Goal: Transaction & Acquisition: Purchase product/service

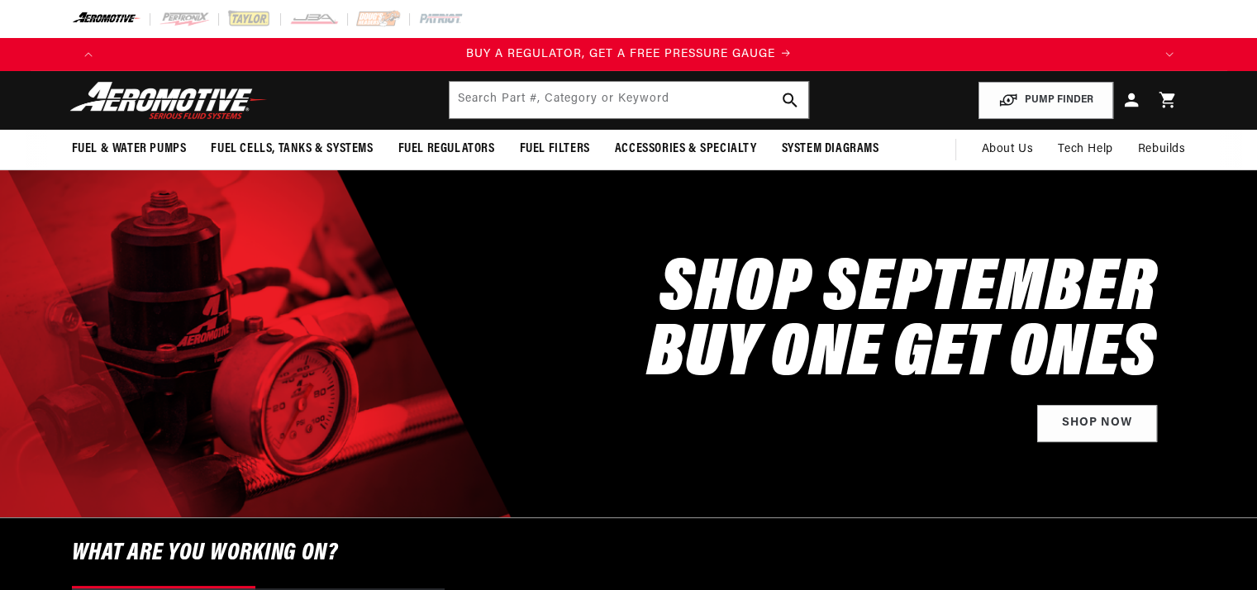
click at [1131, 103] on icon at bounding box center [1130, 99] width 13 height 13
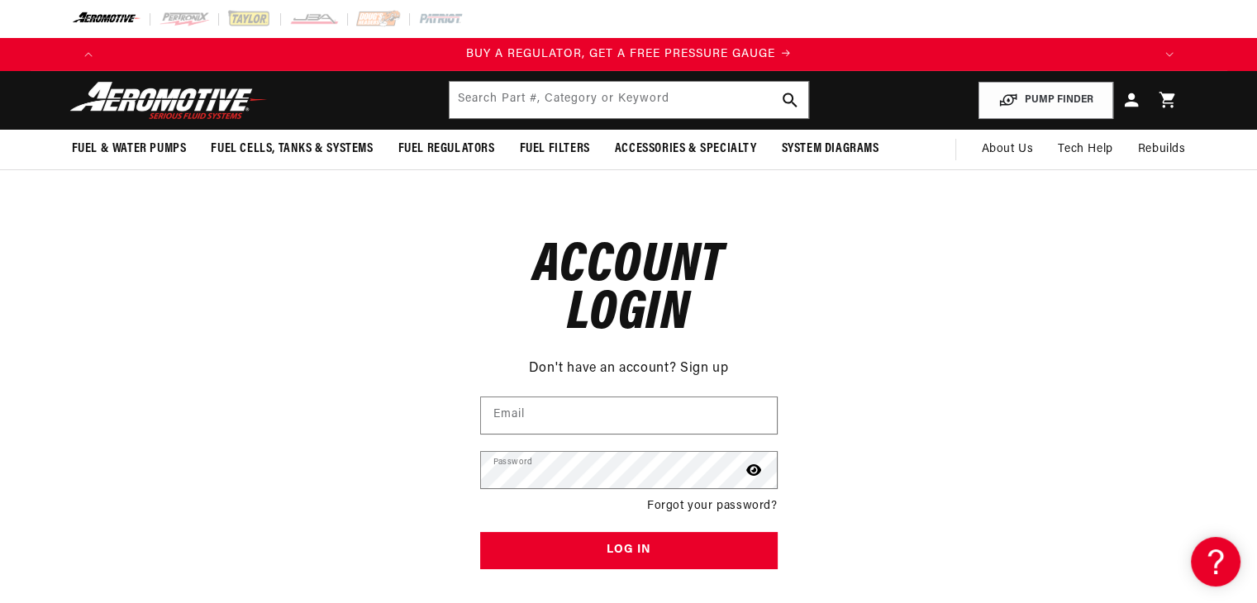
click at [1134, 98] on icon at bounding box center [1131, 99] width 21 height 21
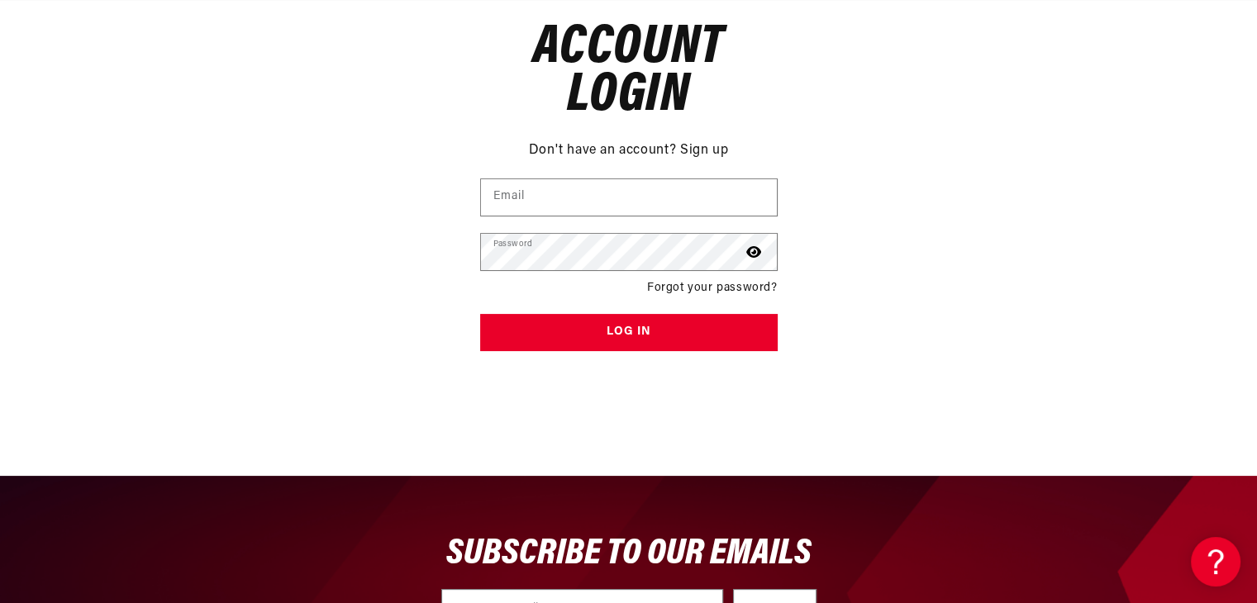
scroll to position [0, 1048]
click at [694, 150] on link "Sign up" at bounding box center [704, 151] width 48 height 21
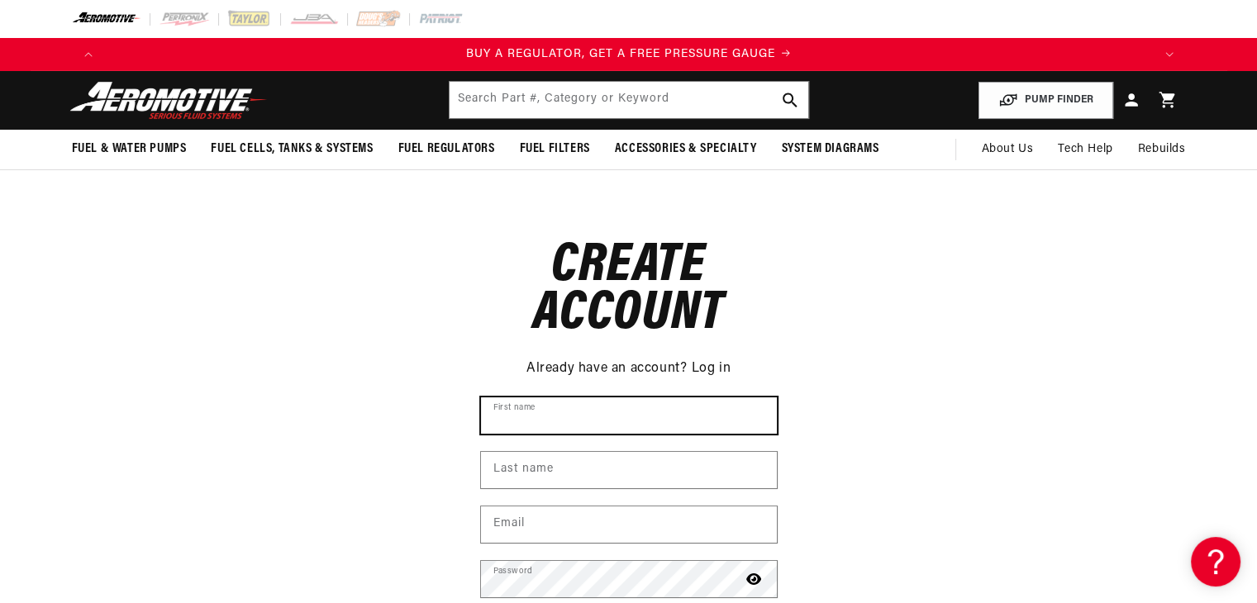
click at [555, 416] on input "First name" at bounding box center [629, 416] width 296 height 36
type input "Anthony"
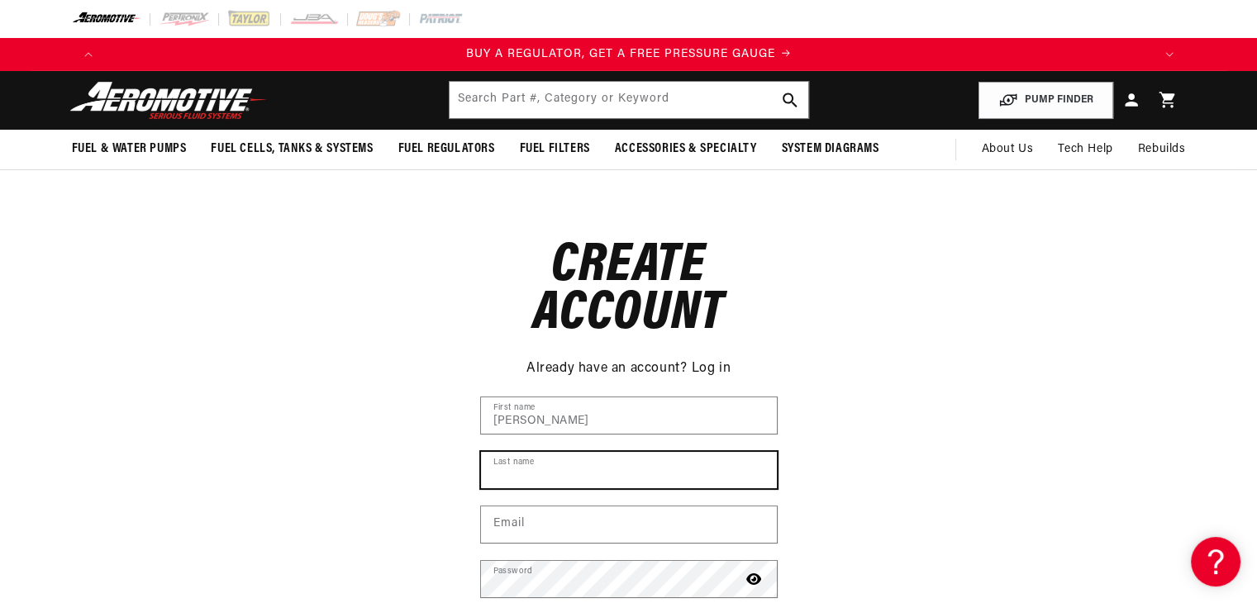
click at [590, 462] on input "Last name" at bounding box center [629, 470] width 296 height 36
type input "Tyrrell"
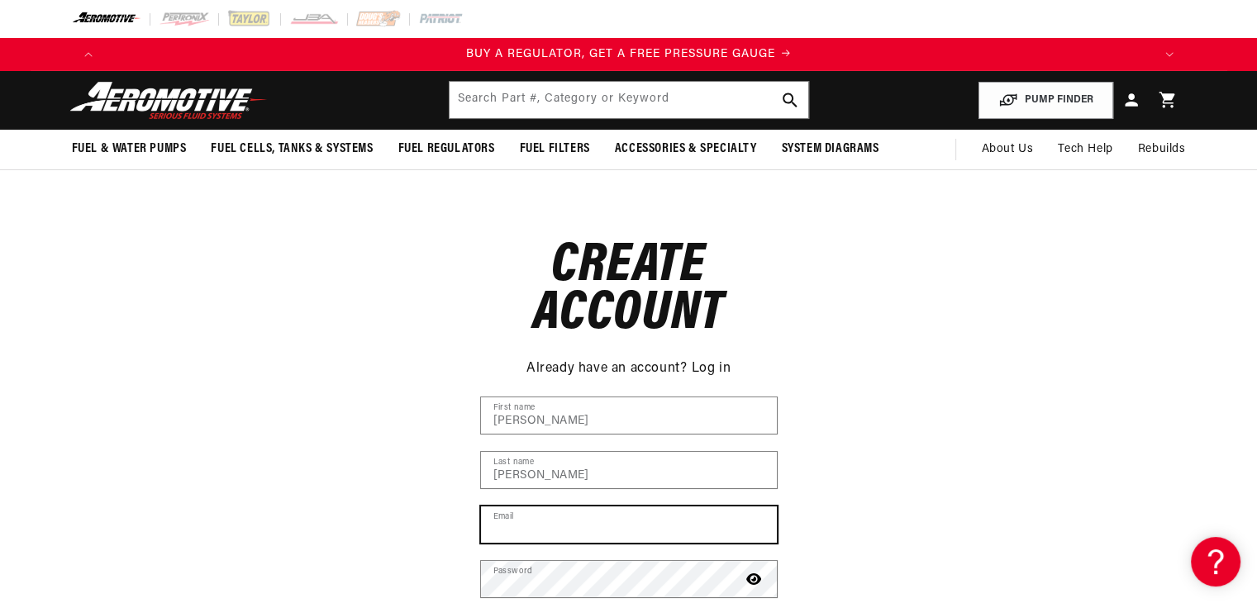
click at [593, 518] on input "Email" at bounding box center [629, 525] width 296 height 36
type input "blue70at@gmail.com"
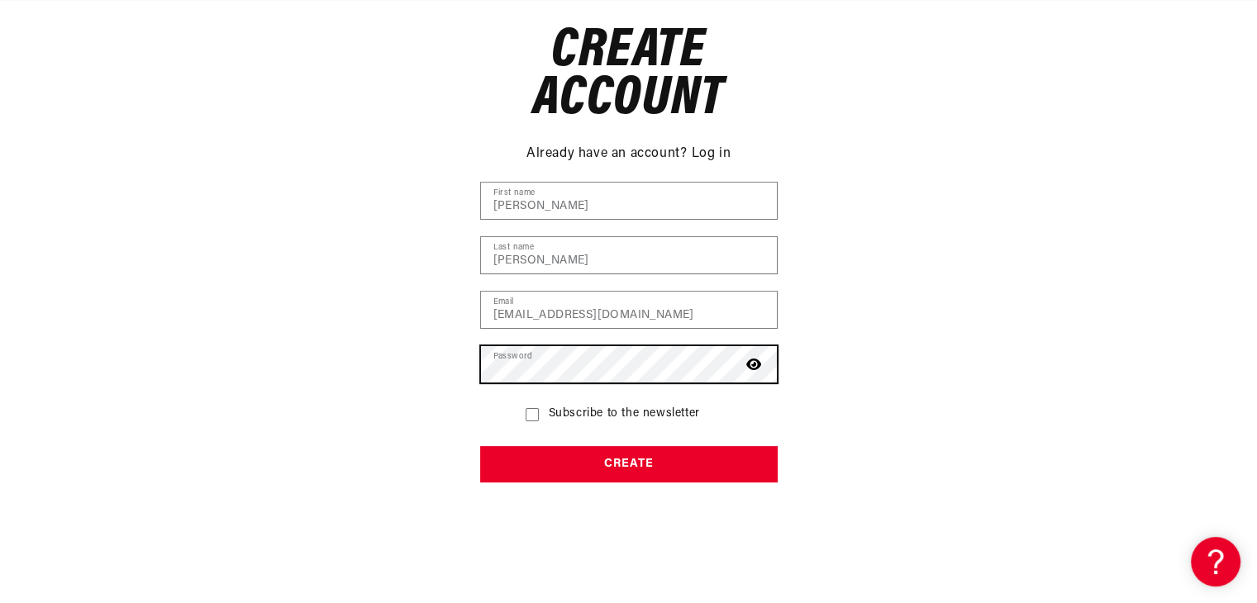
scroll to position [0, 2096]
click at [755, 368] on icon at bounding box center [753, 365] width 15 height 12
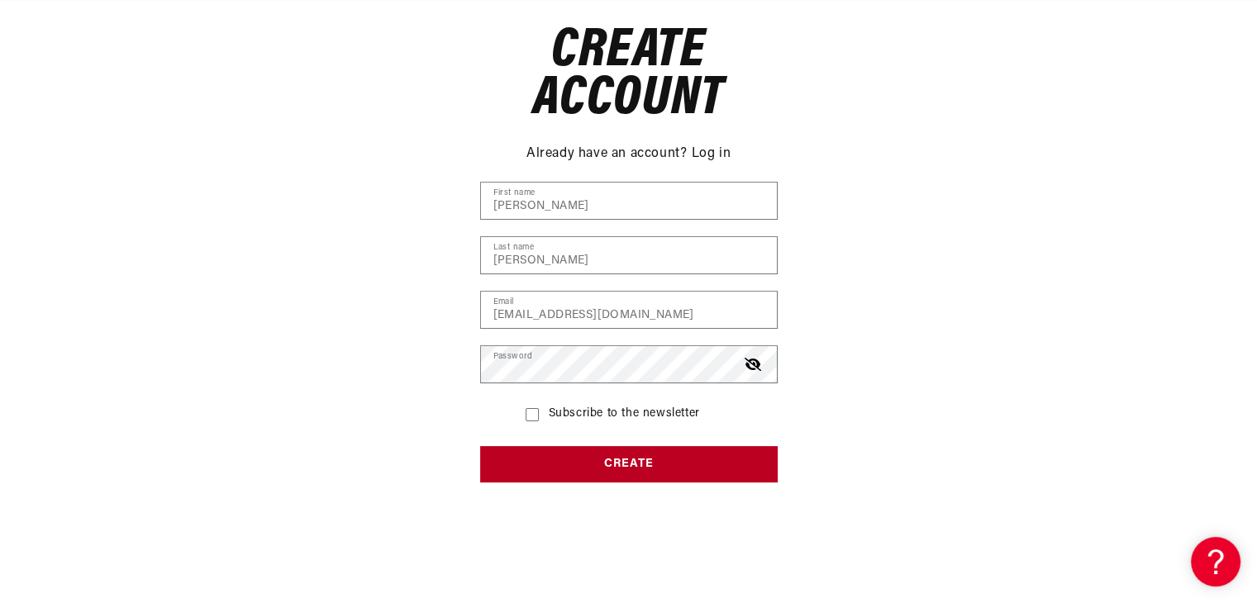
click at [616, 467] on button "Create" at bounding box center [629, 464] width 298 height 37
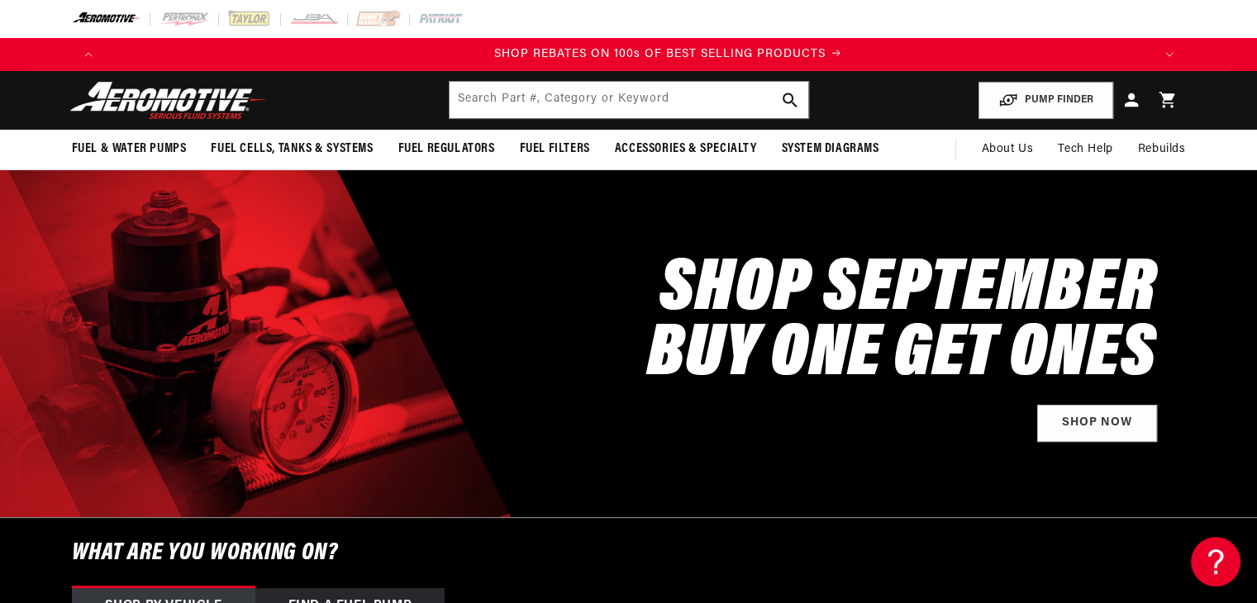
scroll to position [0, 2096]
click at [1131, 102] on icon at bounding box center [1131, 99] width 21 height 21
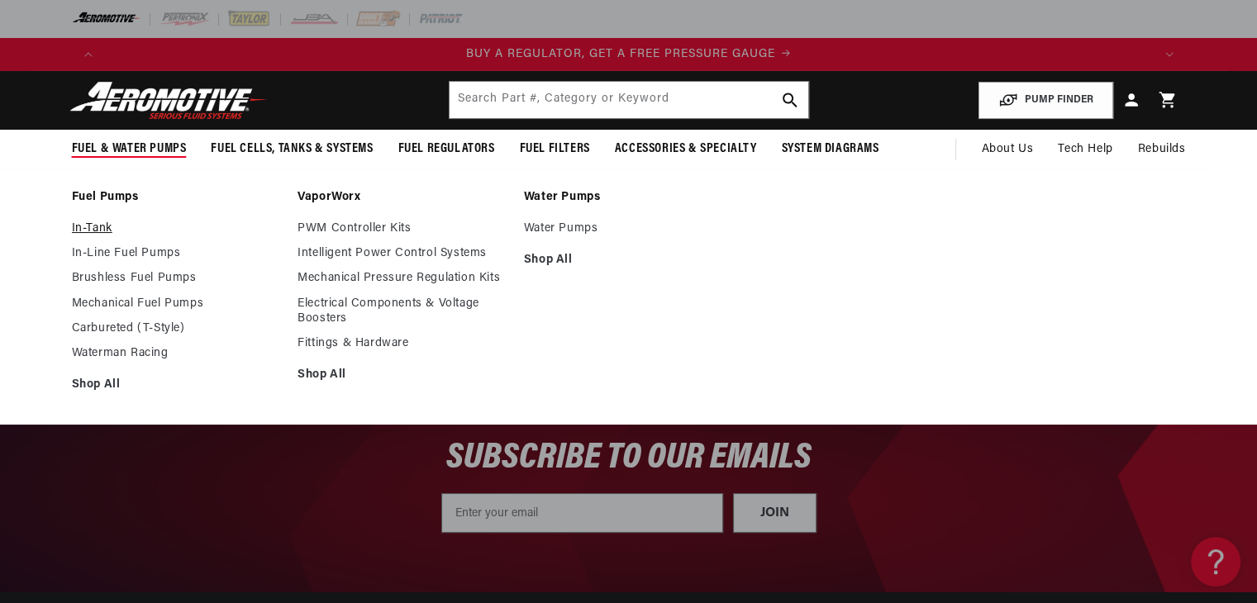
click at [94, 222] on link "In-Tank" at bounding box center [177, 229] width 210 height 15
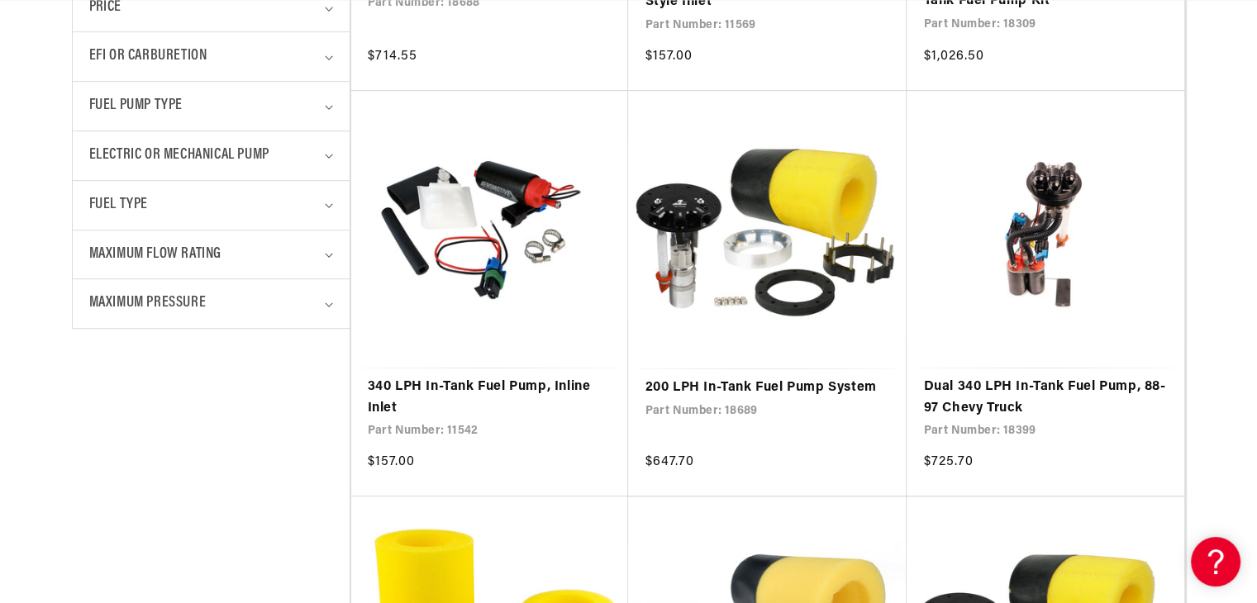
scroll to position [0, 1048]
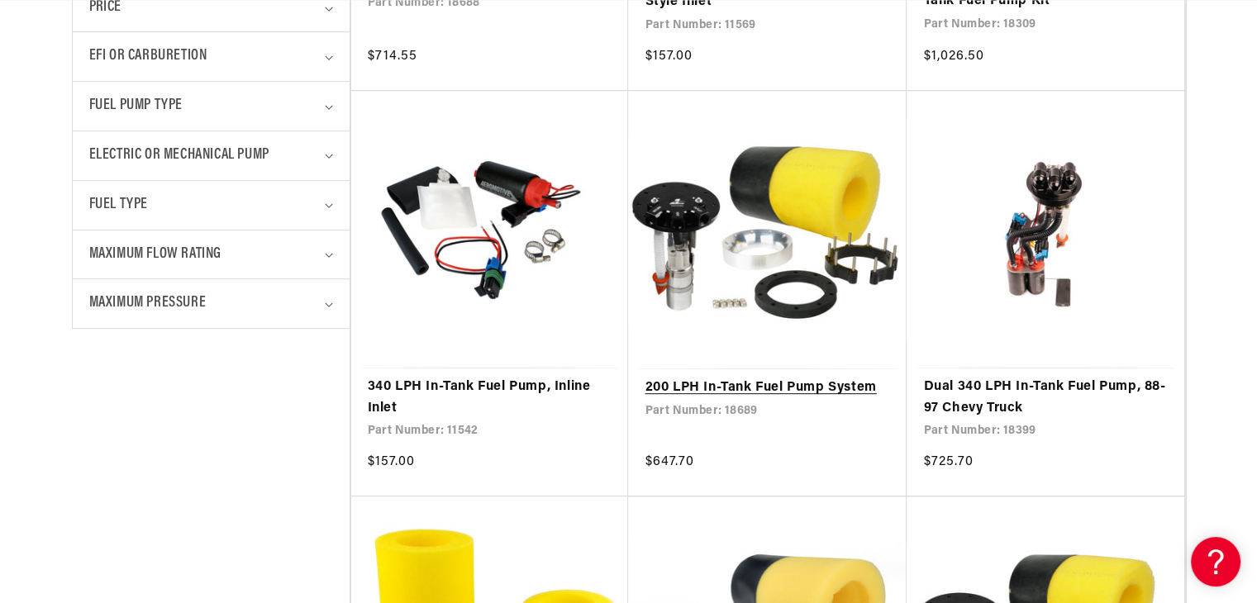
click at [717, 378] on link "200 LPH In-Tank Fuel Pump System" at bounding box center [767, 388] width 245 height 21
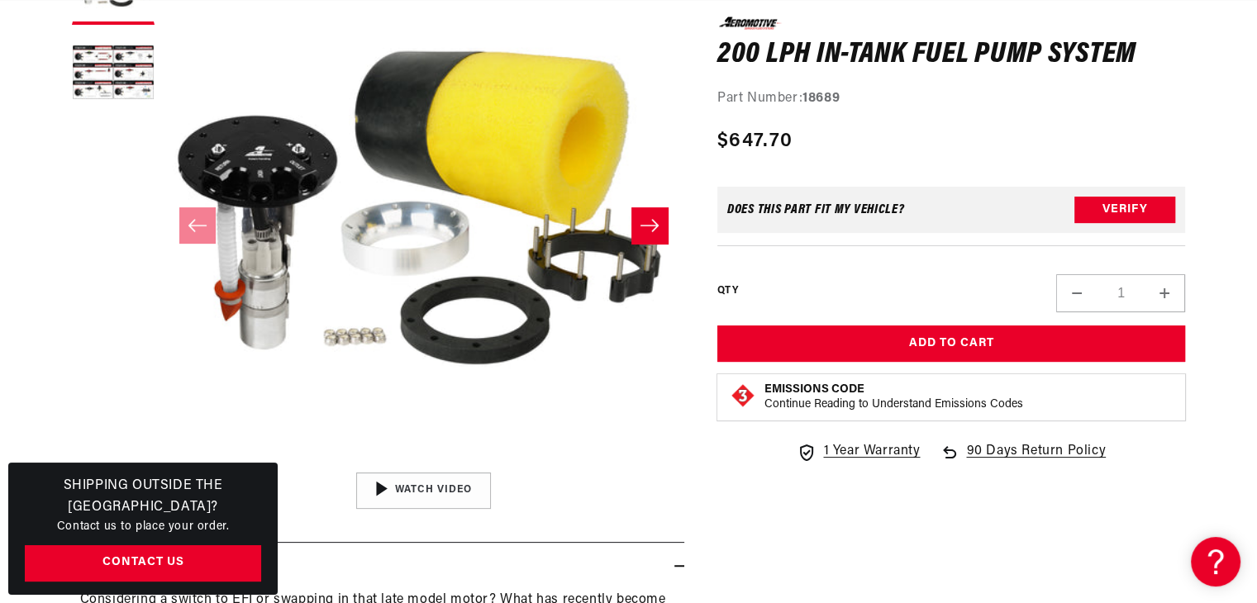
scroll to position [298, 0]
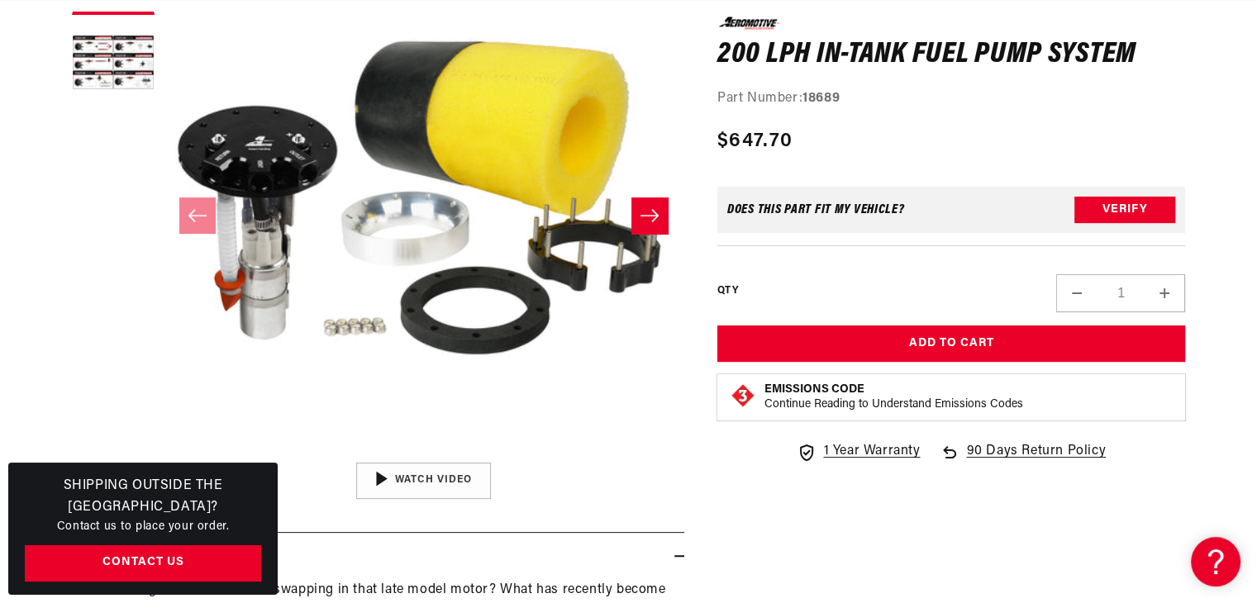
drag, startPoint x: 1260, startPoint y: 89, endPoint x: 1269, endPoint y: 139, distance: 50.3
click at [1256, 139] on html "Skip to content Your cart Your cart is empty Loading... You may also like Subto…" at bounding box center [628, 3] width 1257 height 603
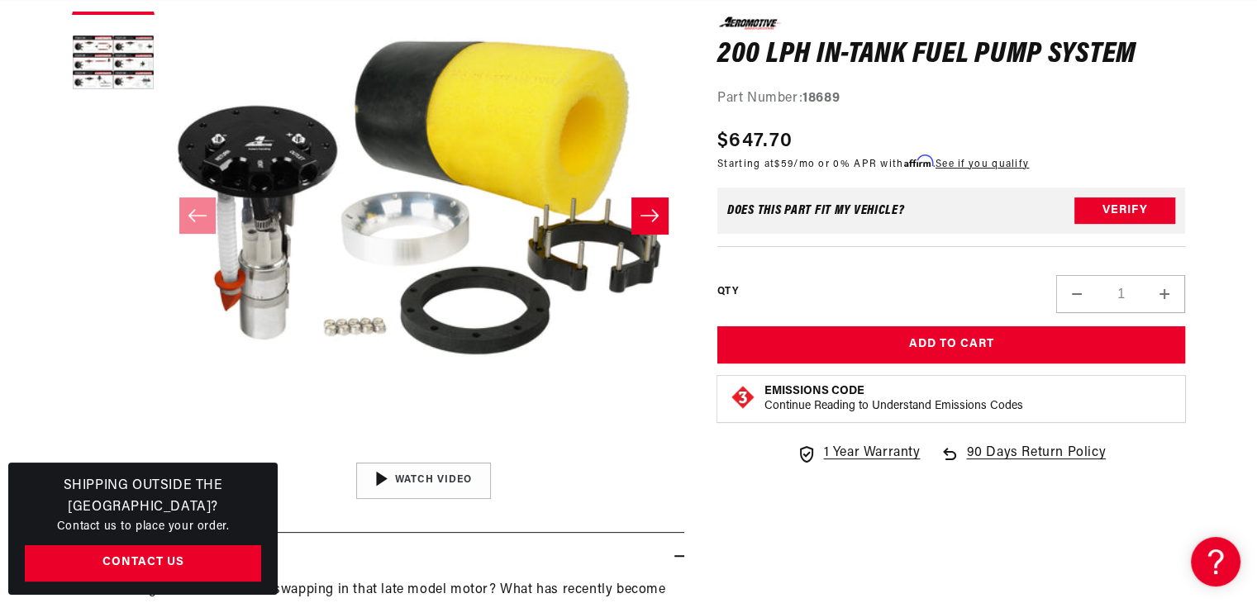
scroll to position [0, 1048]
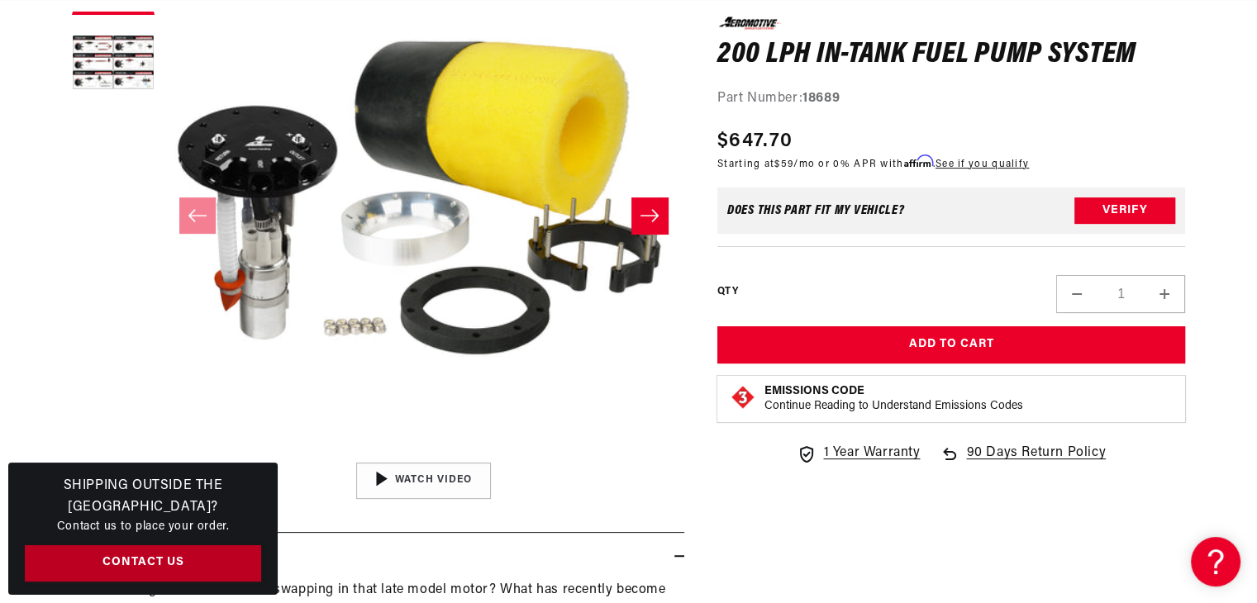
click at [136, 561] on link "Contact Us" at bounding box center [143, 564] width 236 height 37
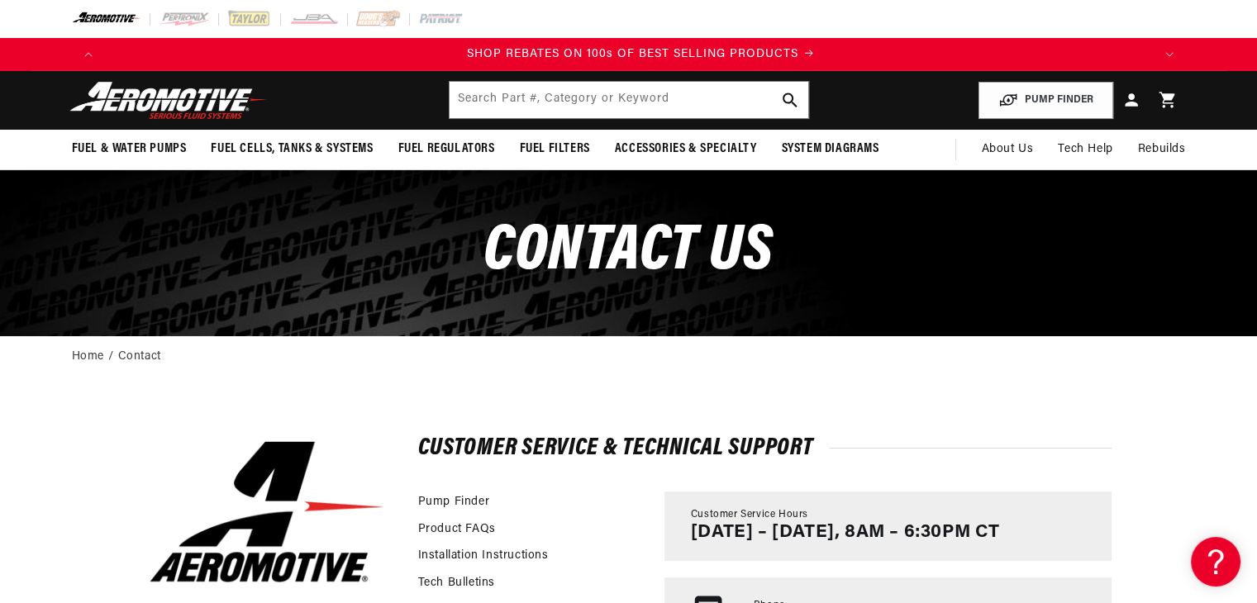
scroll to position [0, 2096]
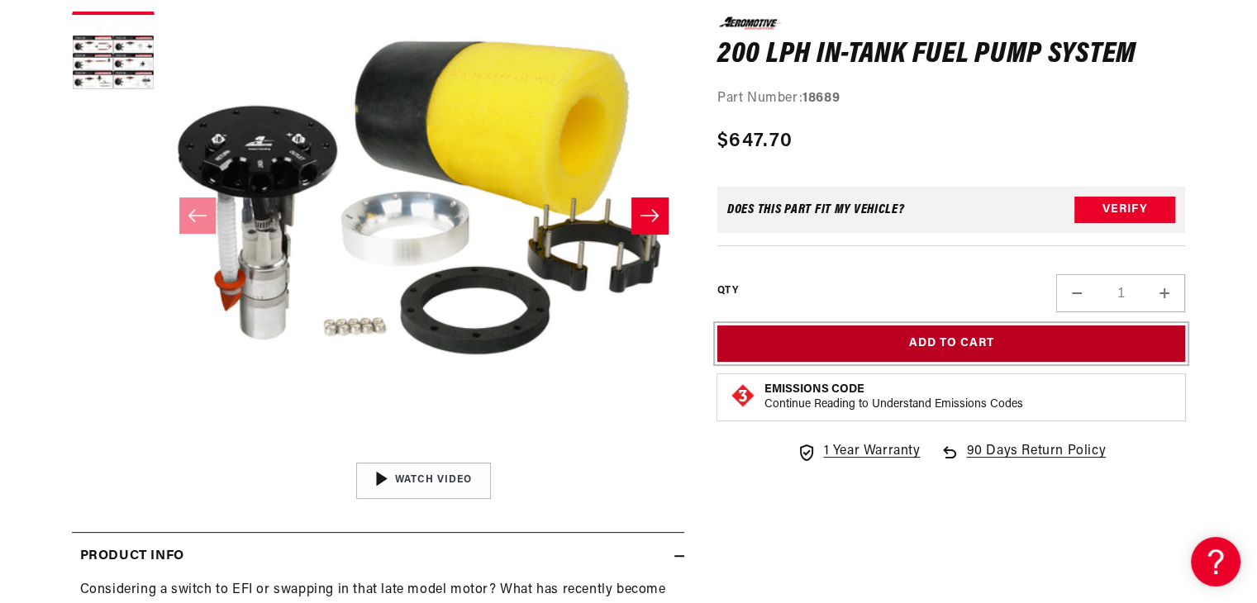
click at [977, 345] on button "Add to Cart" at bounding box center [951, 344] width 469 height 37
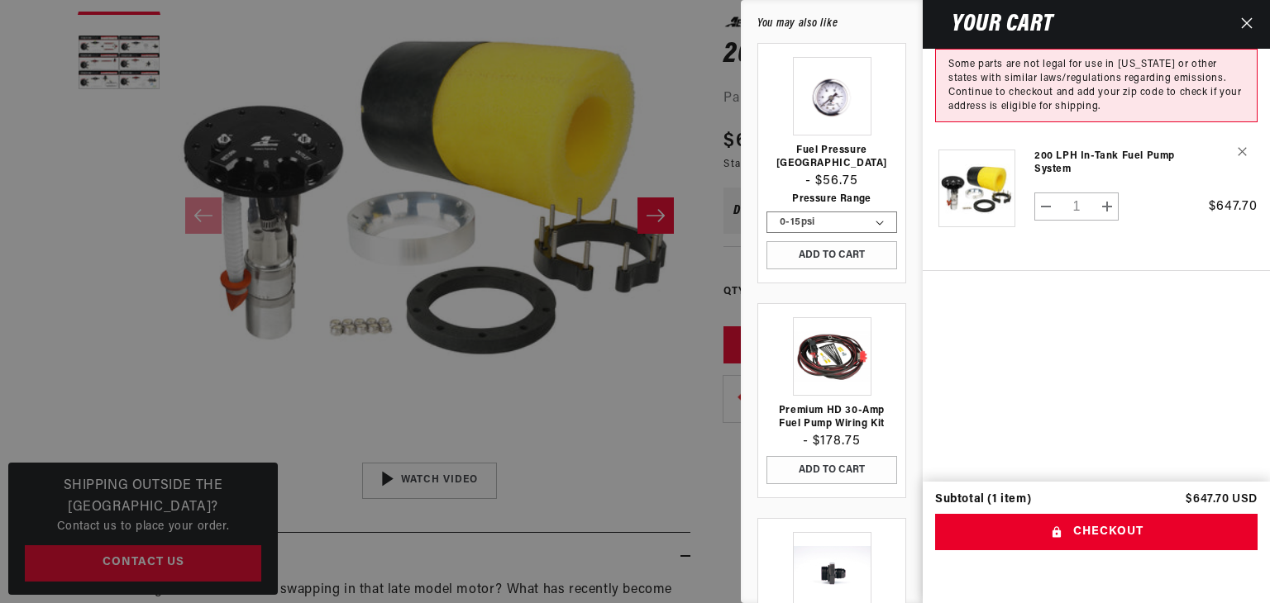
scroll to position [0, 3144]
click at [1154, 226] on td "Decrease quantity for 200 LPH In-Tank Fuel Pump System 1 Increase quantity for …" at bounding box center [1145, 211] width 223 height 36
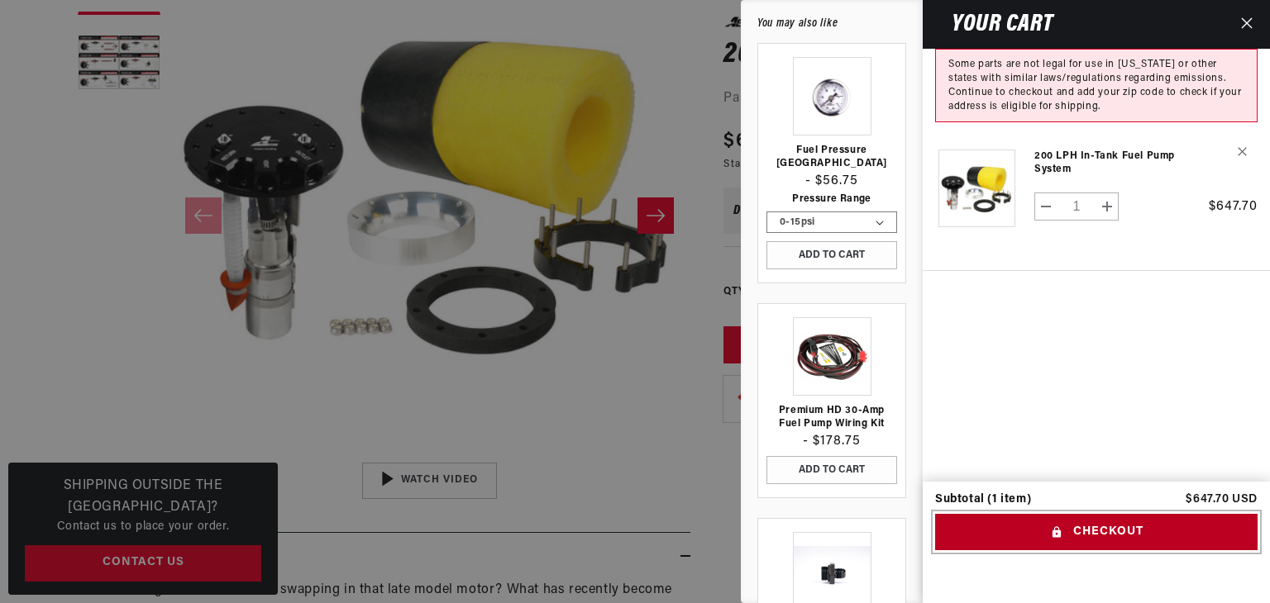
click at [1090, 530] on button "Checkout" at bounding box center [1096, 532] width 322 height 37
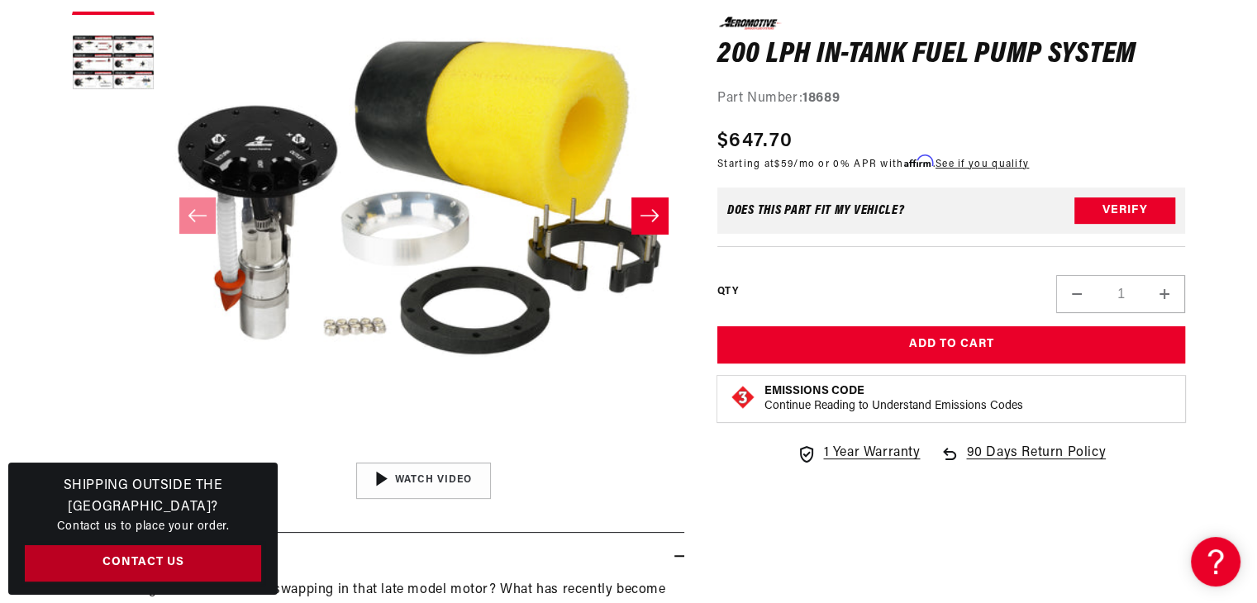
click at [185, 550] on link "Contact Us" at bounding box center [143, 564] width 236 height 37
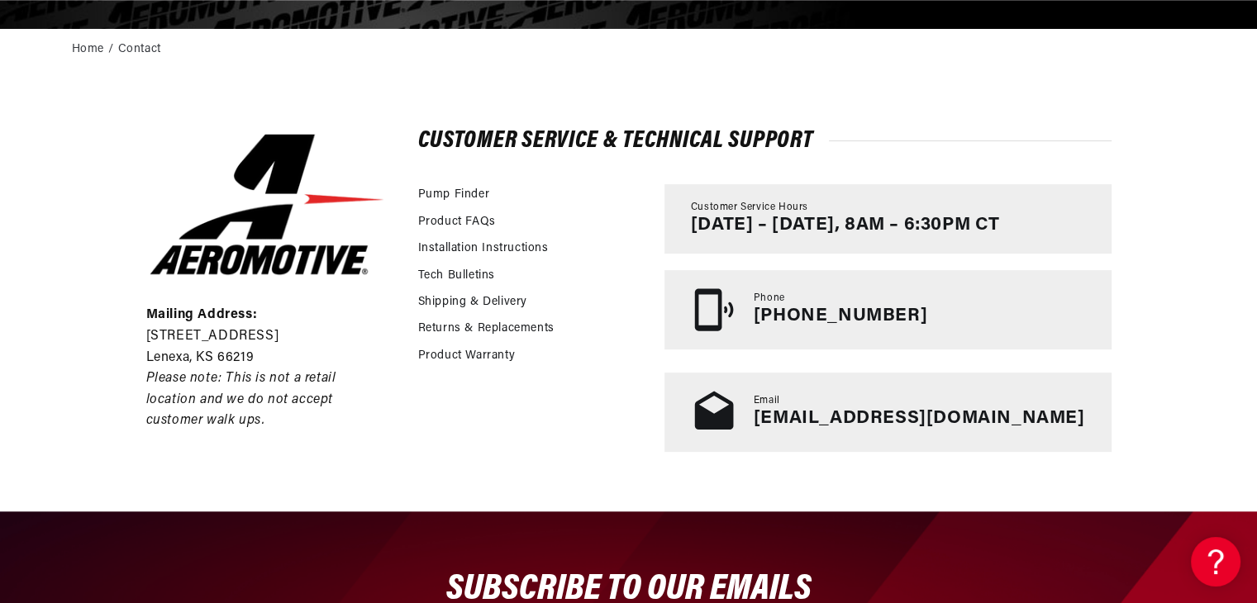
scroll to position [439, 0]
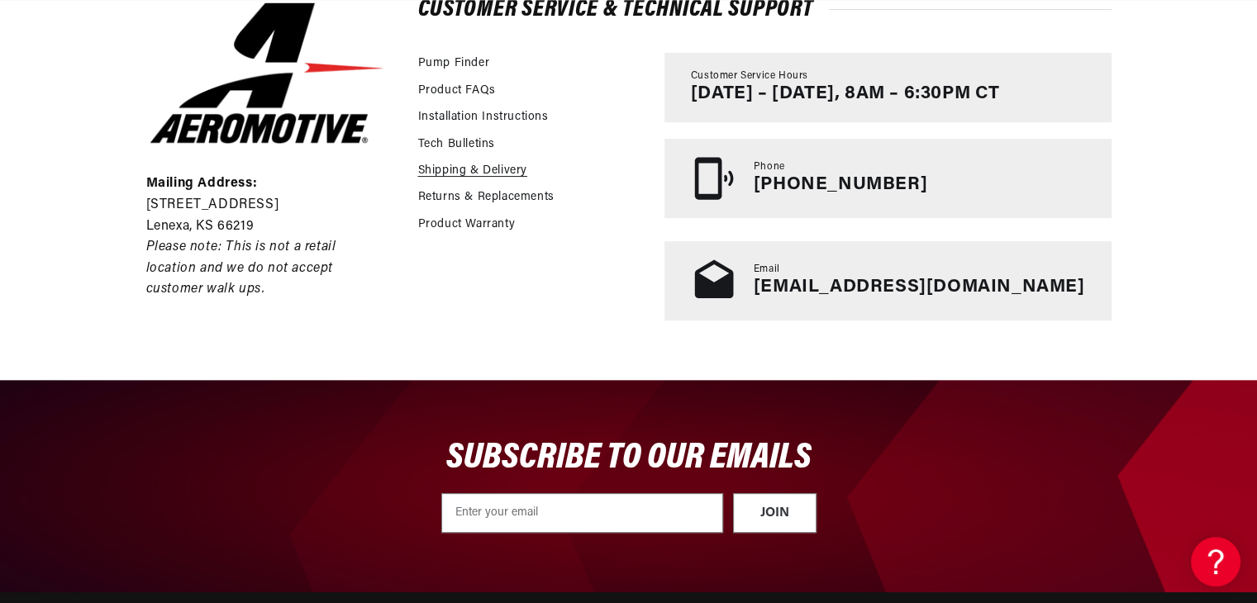
click at [465, 170] on link "Shipping & Delivery" at bounding box center [472, 171] width 109 height 18
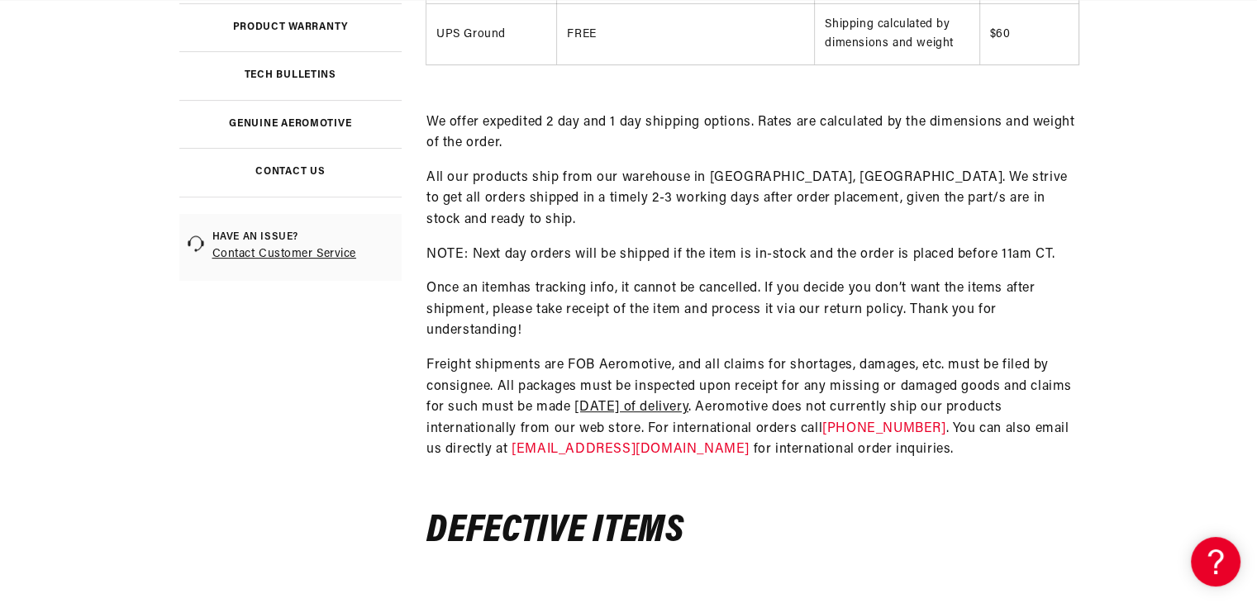
scroll to position [602, 0]
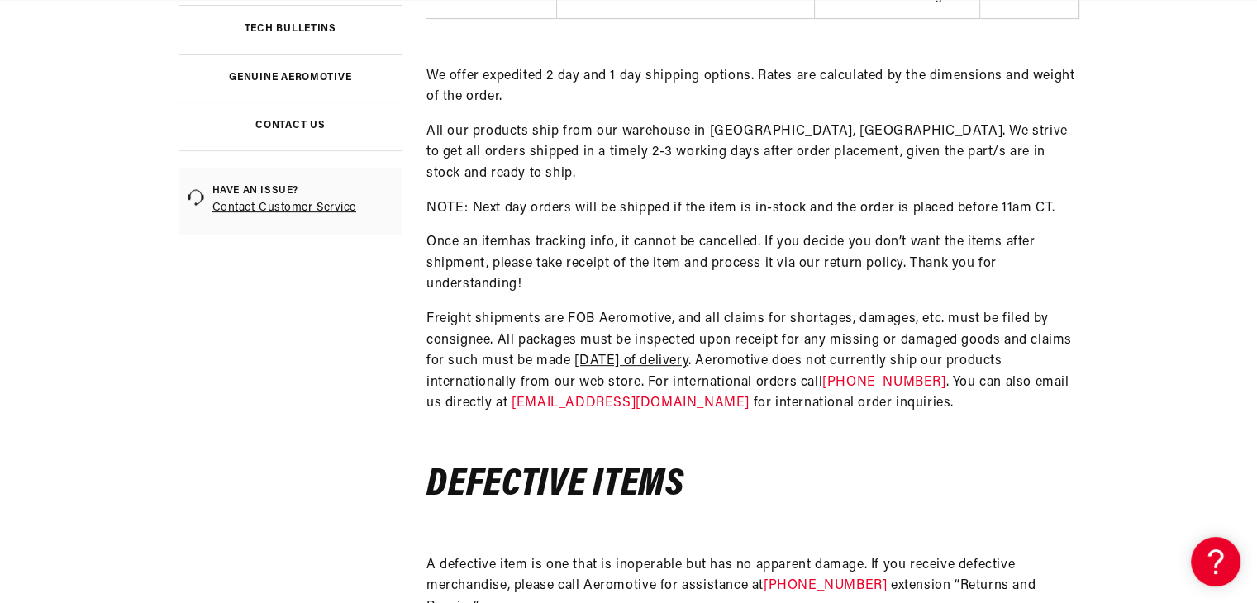
drag, startPoint x: 1265, startPoint y: 52, endPoint x: 1269, endPoint y: 136, distance: 83.5
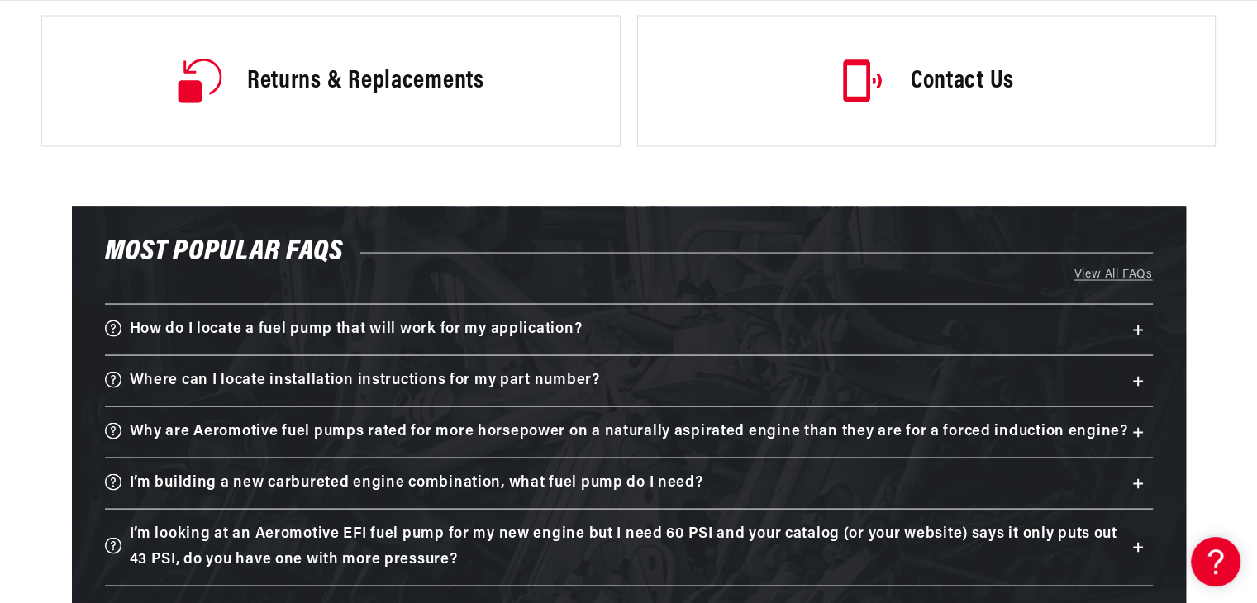
scroll to position [0, 605]
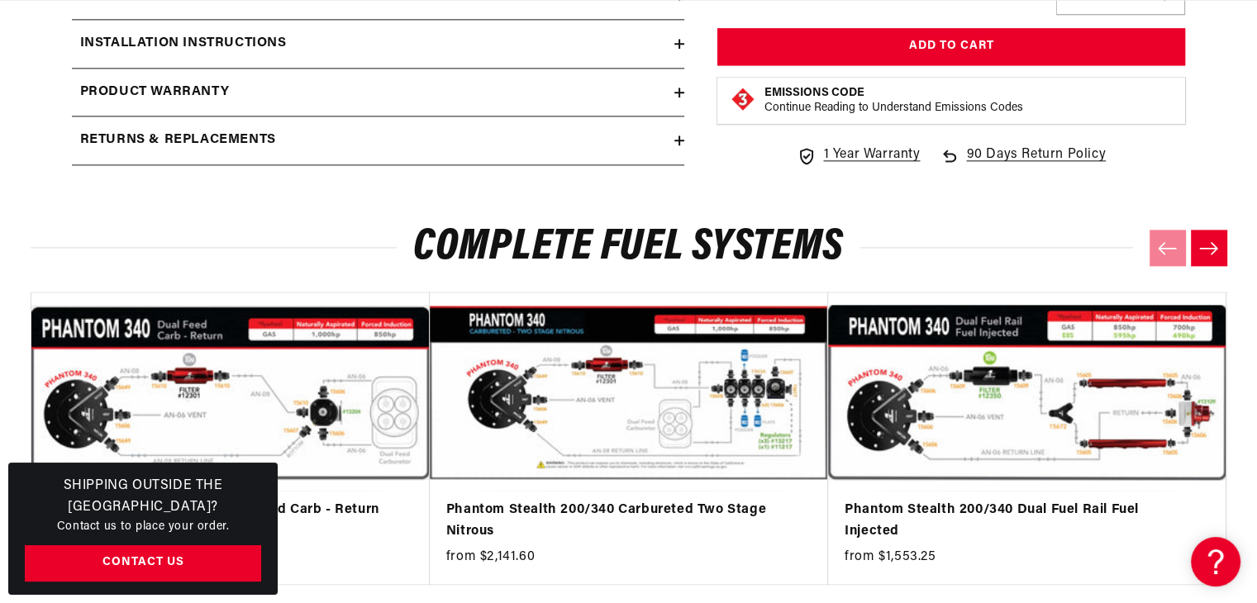
scroll to position [0, 2096]
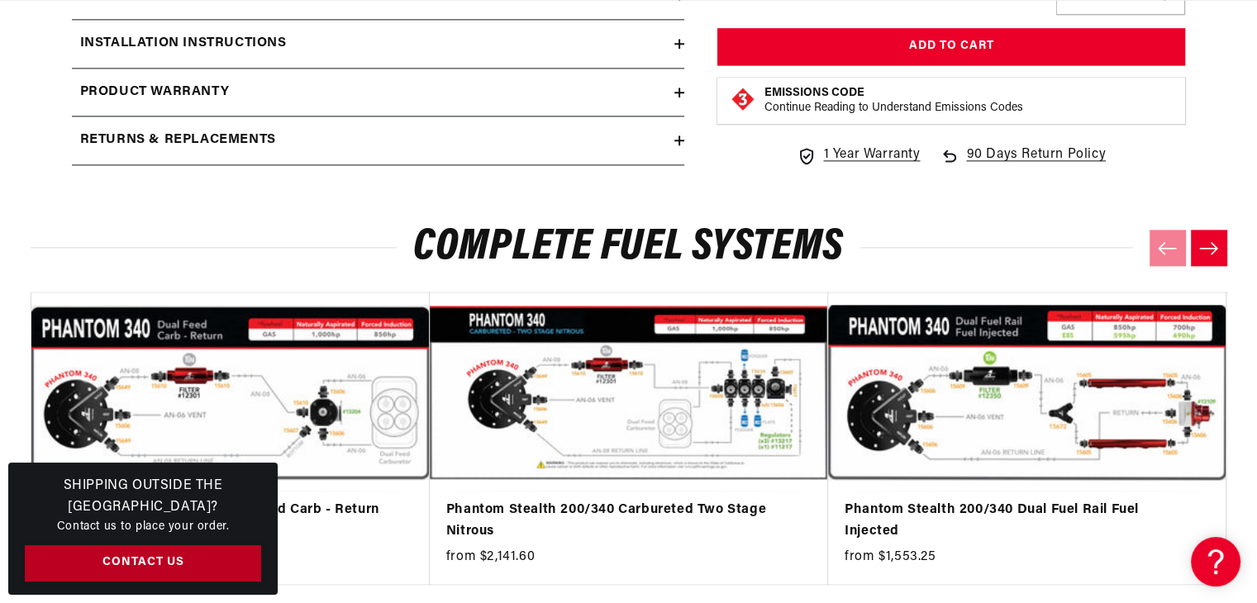
click at [172, 560] on link "Contact Us" at bounding box center [143, 564] width 236 height 37
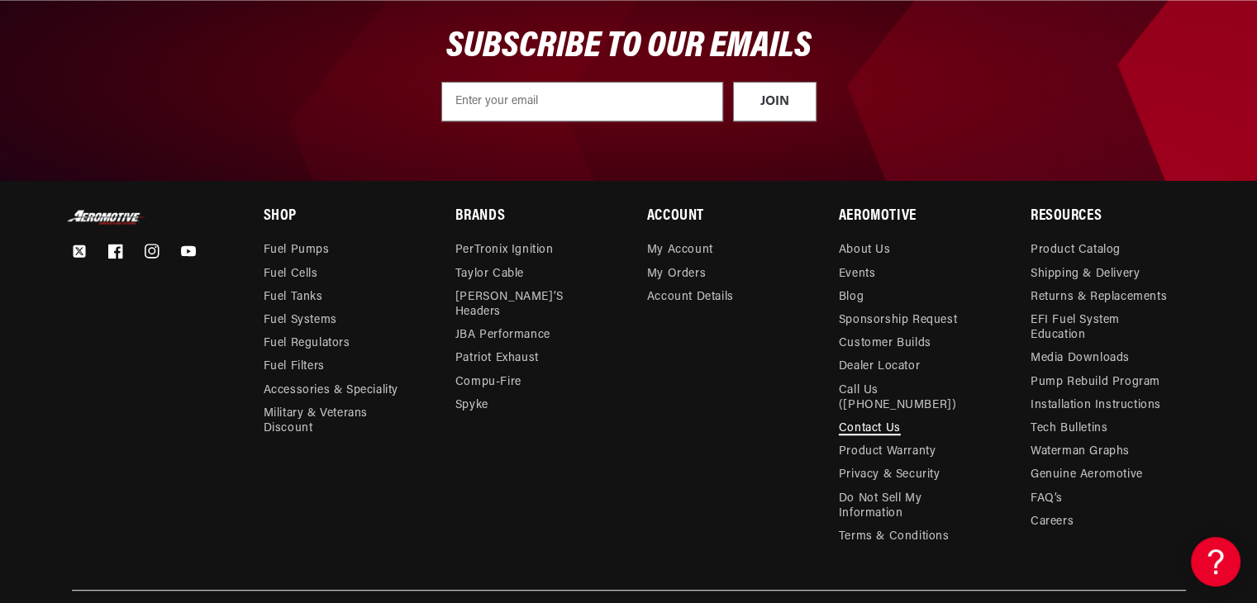
click at [879, 417] on link "Contact Us" at bounding box center [870, 428] width 62 height 23
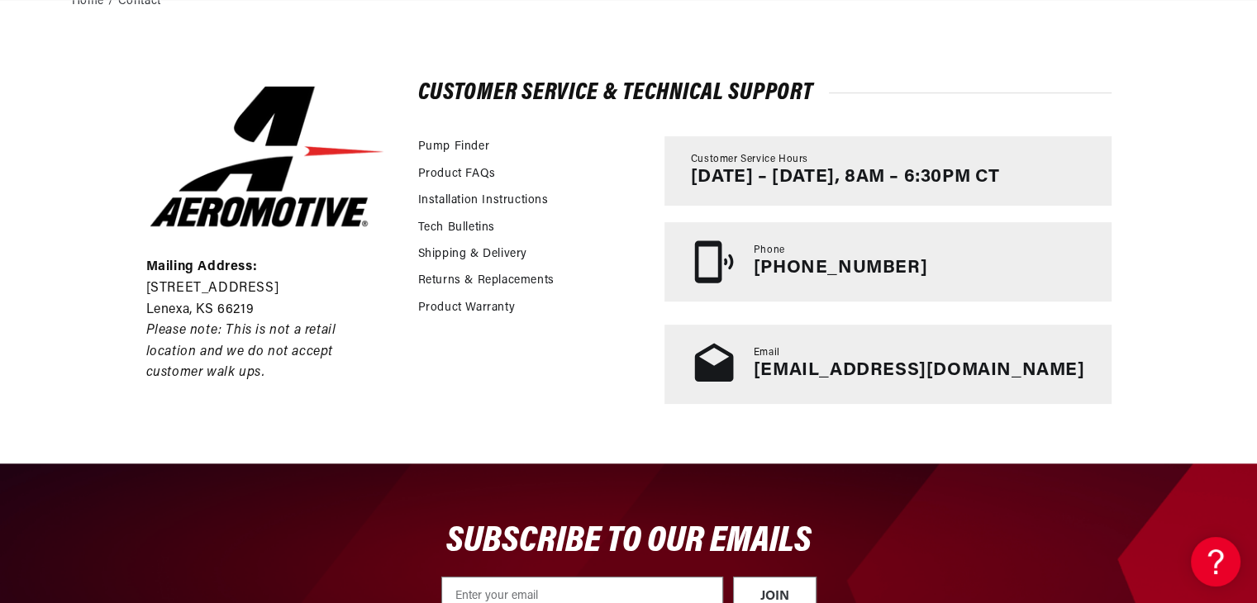
scroll to position [359, 0]
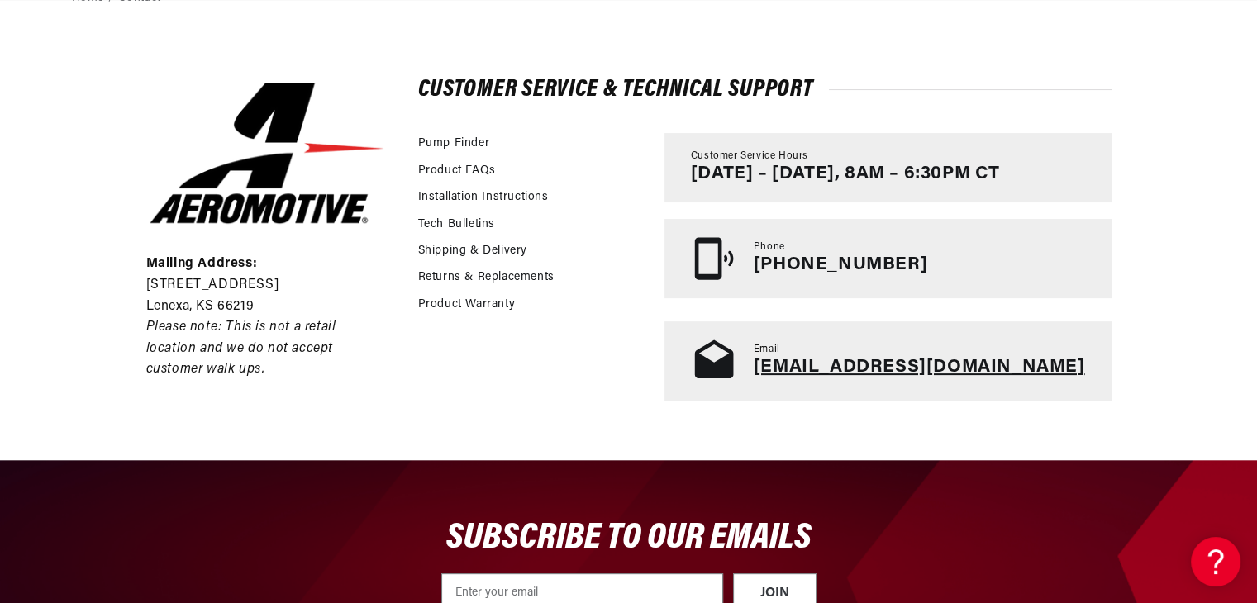
click at [908, 360] on link "tech@aeromotiveinc.com" at bounding box center [919, 367] width 331 height 19
click at [908, 368] on link "tech@aeromotiveinc.com" at bounding box center [919, 367] width 331 height 19
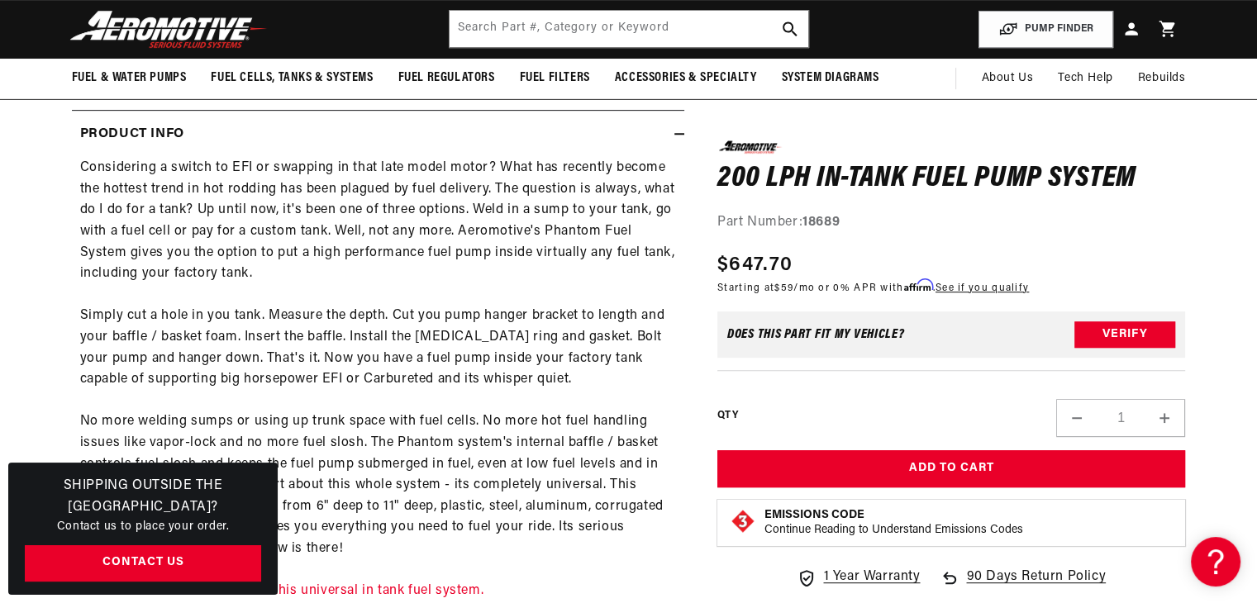
scroll to position [0, 1048]
drag, startPoint x: 803, startPoint y: 218, endPoint x: 845, endPoint y: 221, distance: 41.4
click at [845, 221] on div "Part Number: 18689" at bounding box center [951, 222] width 469 height 21
copy strong "18689"
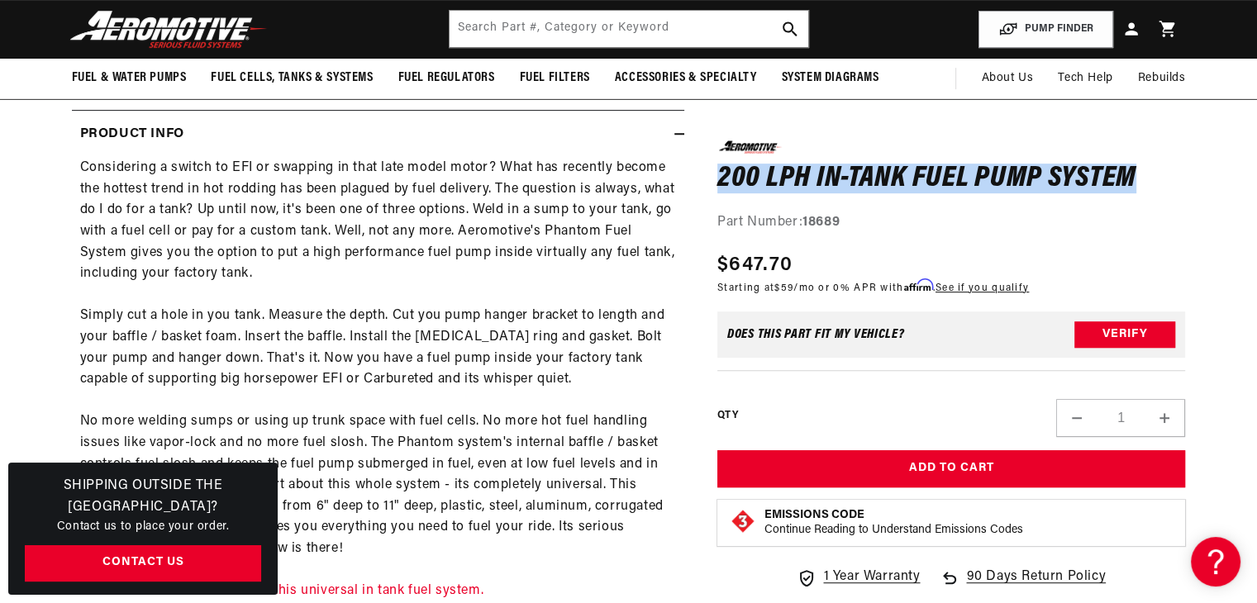
drag, startPoint x: 720, startPoint y: 173, endPoint x: 1136, endPoint y: 179, distance: 415.8
click at [1136, 179] on h1 "200 LPH In-Tank Fuel Pump System" at bounding box center [951, 178] width 469 height 26
copy h1 "200 LPH In-Tank Fuel Pump System"
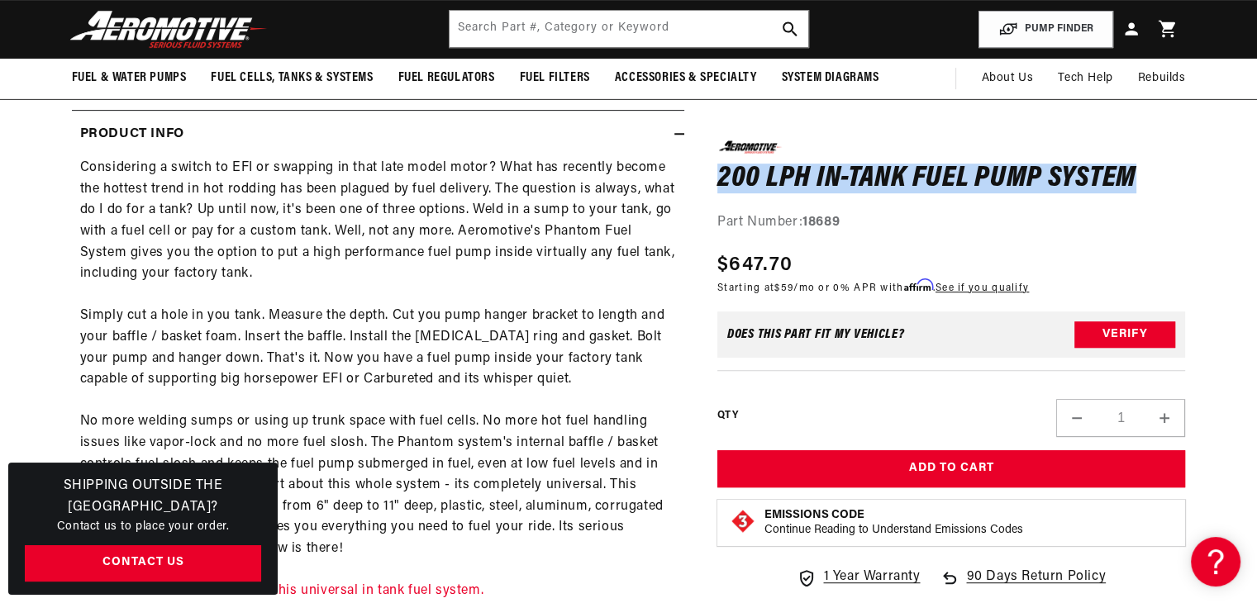
click at [1175, 40] on link "Cart" at bounding box center [1168, 29] width 36 height 39
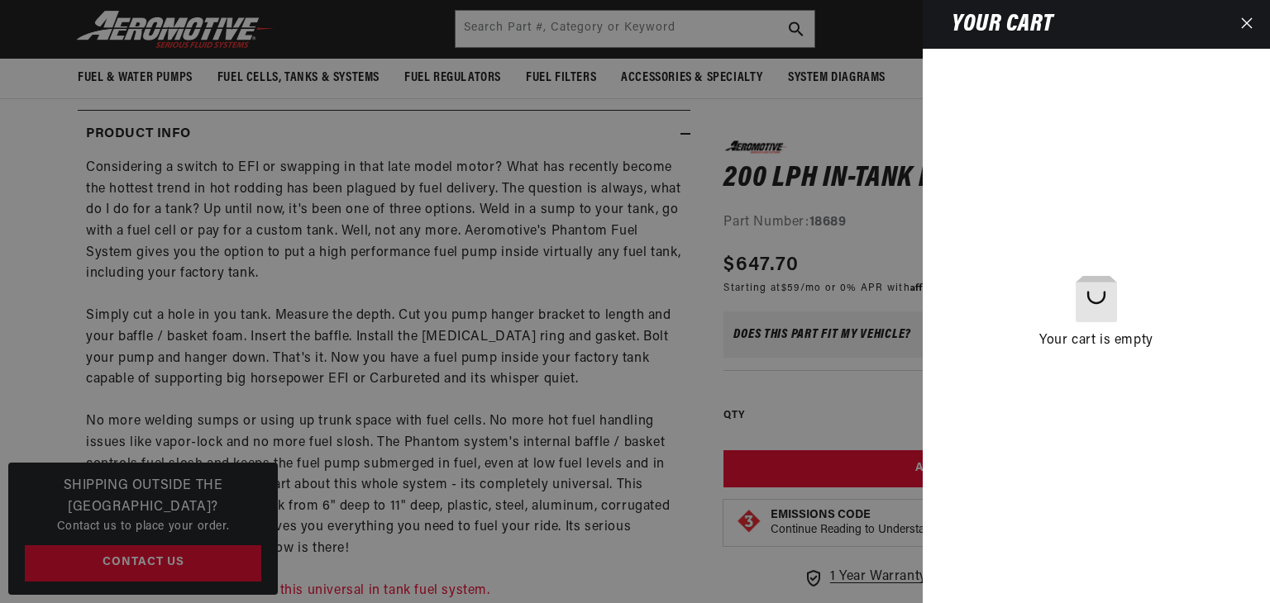
click at [893, 138] on div at bounding box center [635, 301] width 1270 height 603
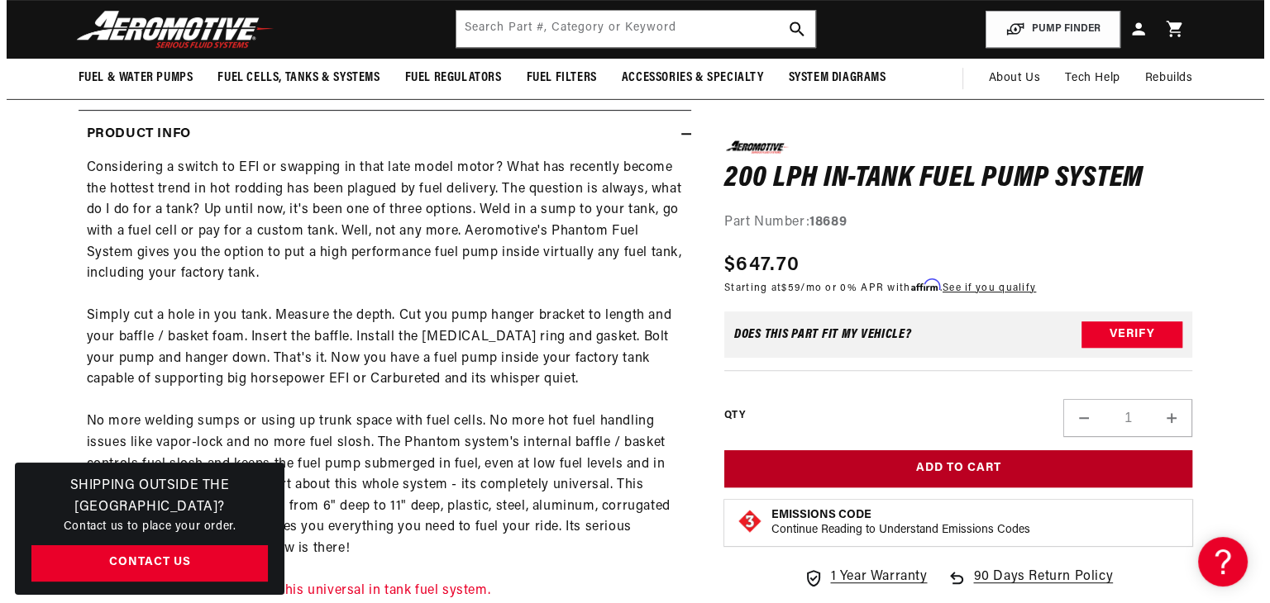
scroll to position [0, 2096]
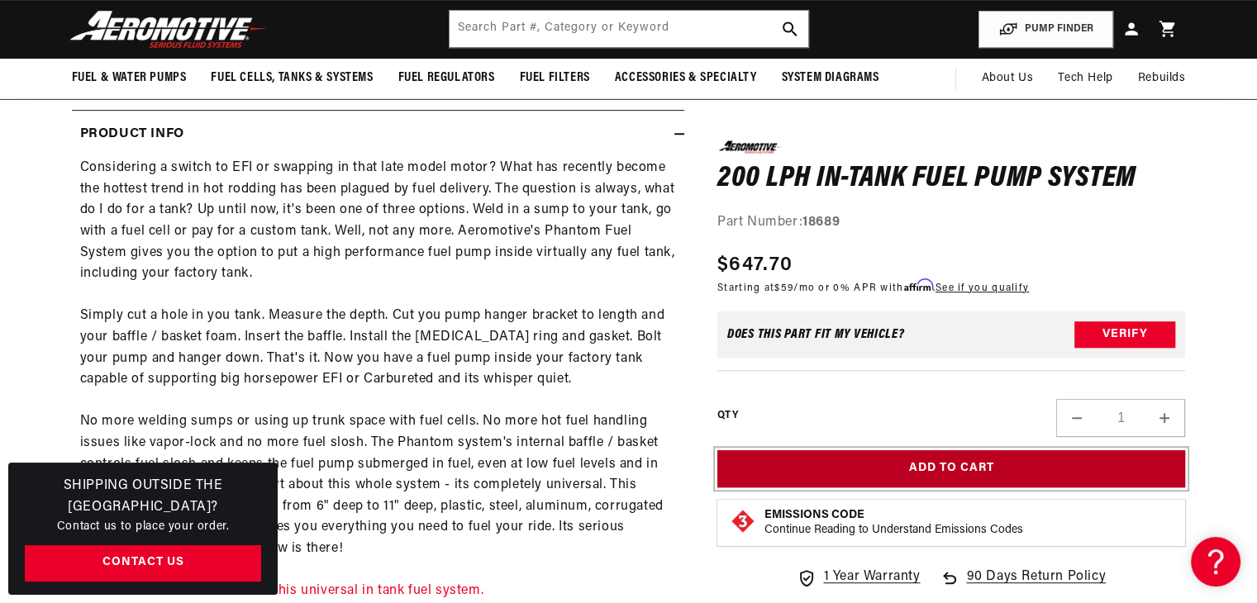
click at [974, 469] on button "Add to Cart" at bounding box center [951, 468] width 469 height 37
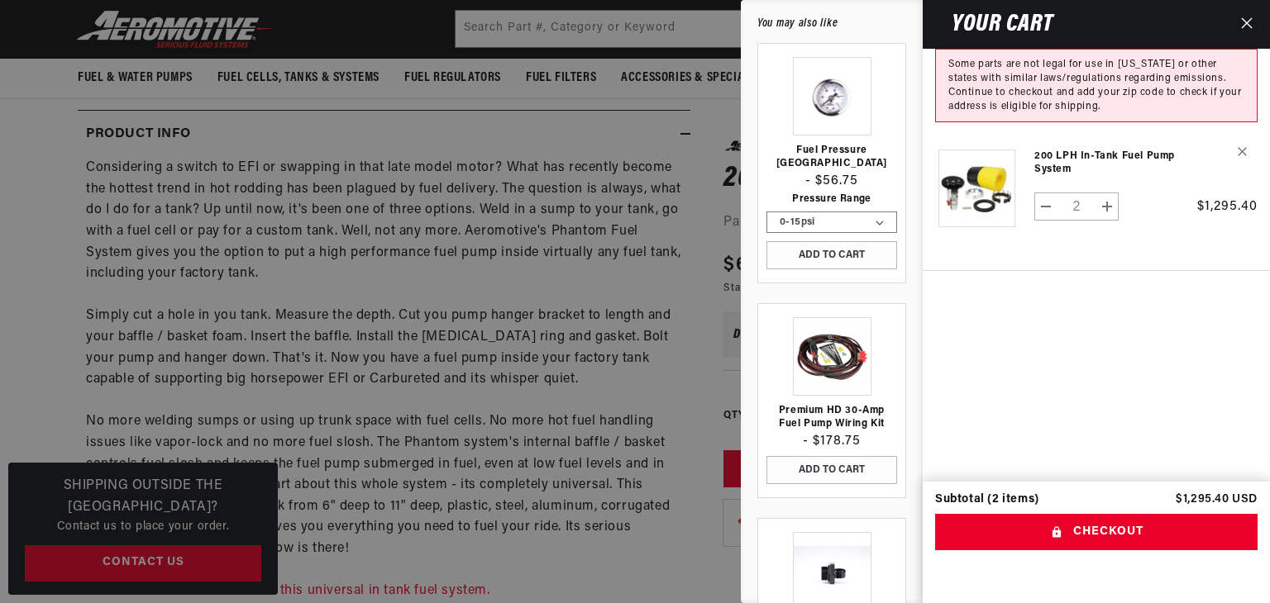
scroll to position [0, 0]
click at [1246, 21] on icon "Close" at bounding box center [1247, 23] width 12 height 12
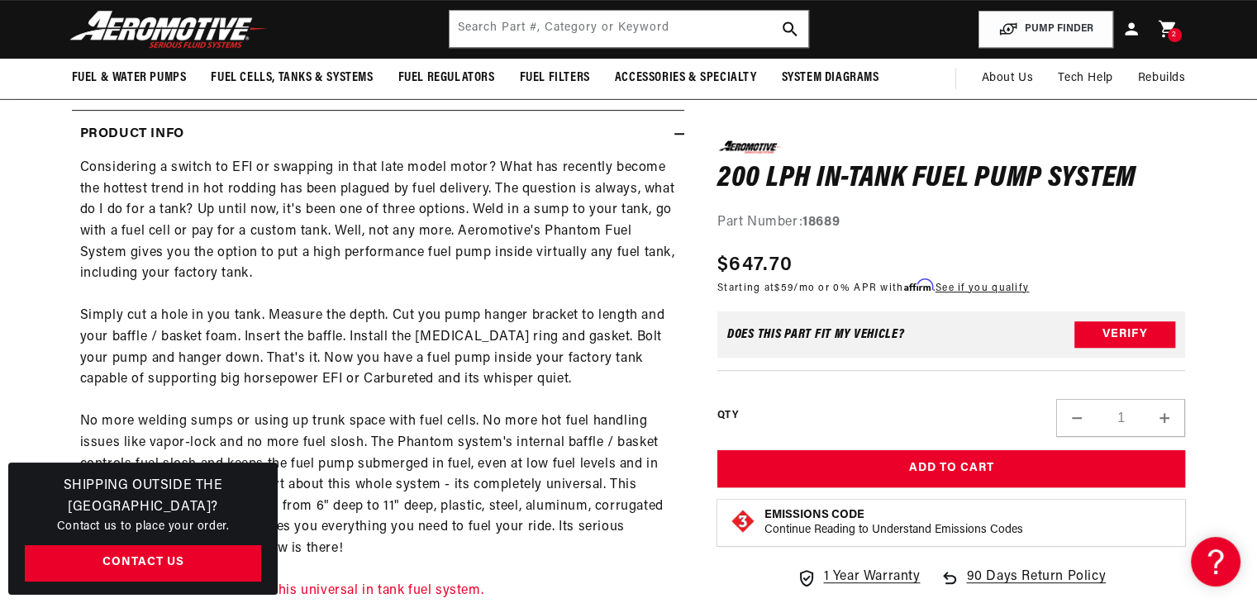
click at [1165, 27] on icon at bounding box center [1166, 29] width 17 height 17
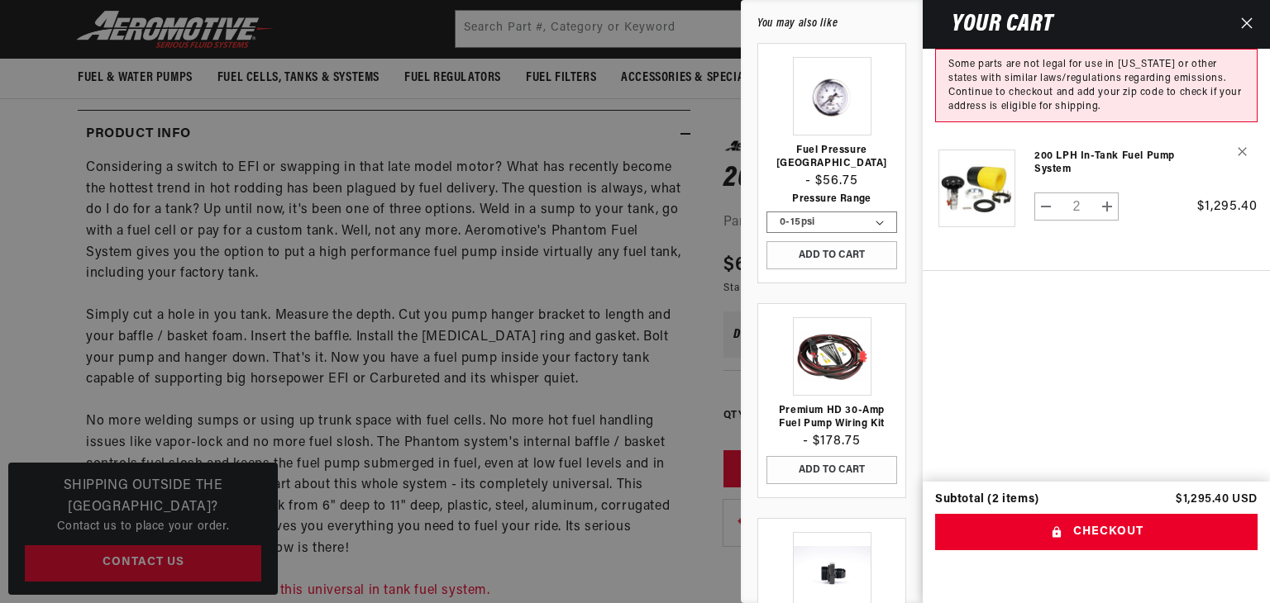
click at [1165, 27] on div "Your cart" at bounding box center [1101, 24] width 359 height 49
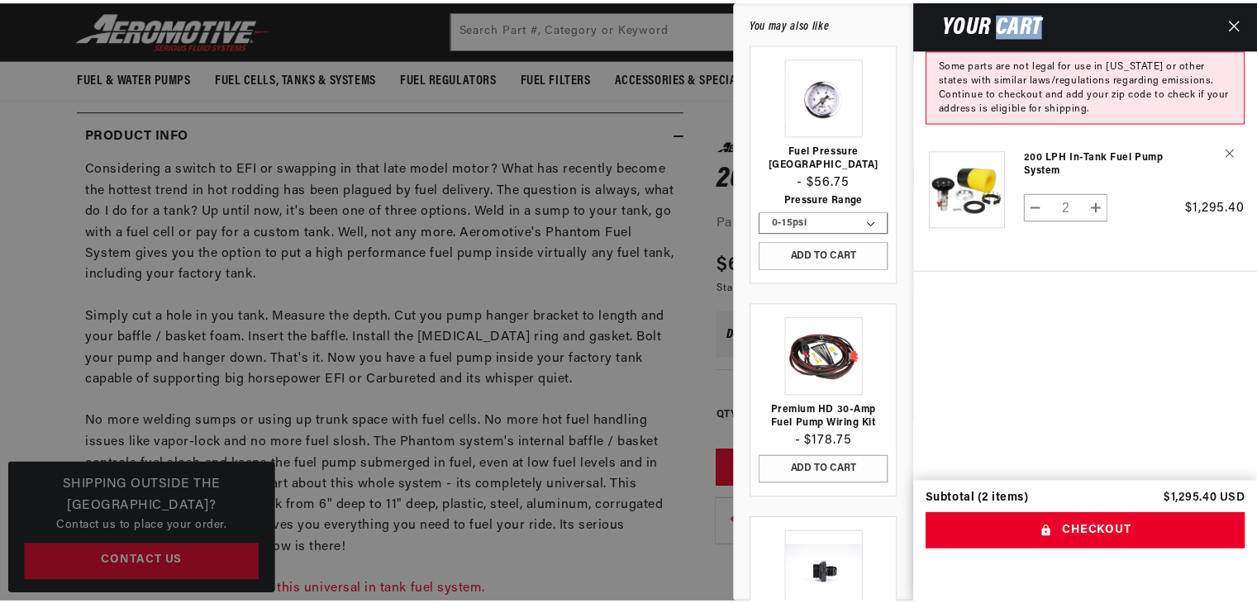
scroll to position [0, 1048]
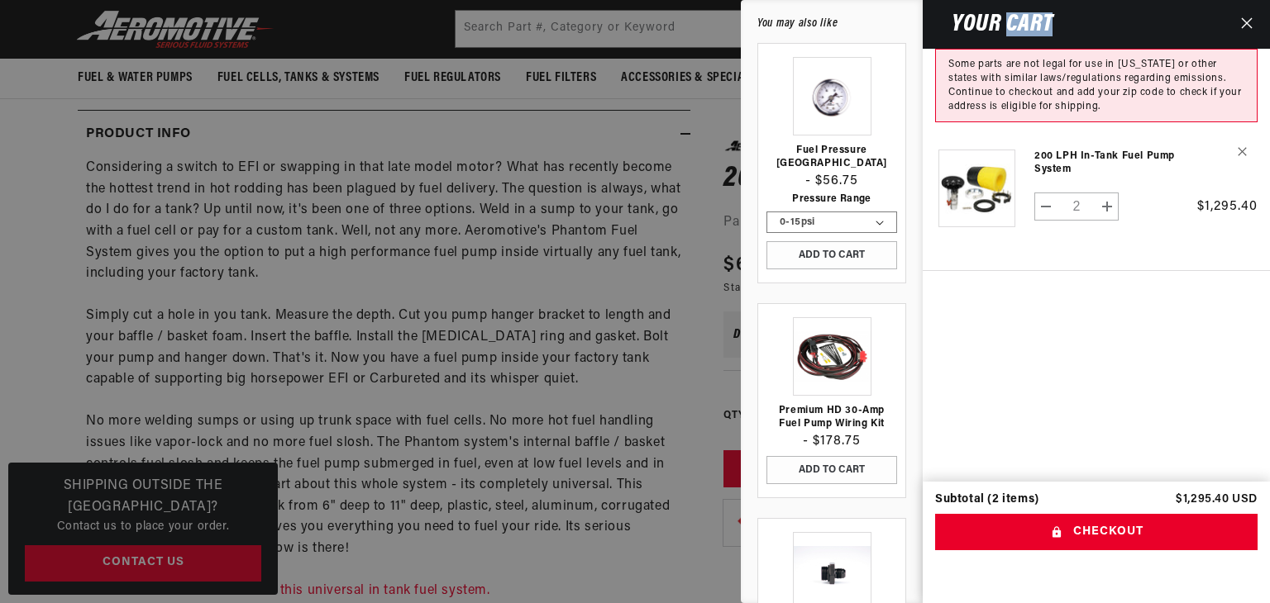
click at [1043, 207] on button "Decrease quantity for 200 LPH In-Tank Fuel Pump System" at bounding box center [1046, 207] width 22 height 28
type input "1"
click at [1250, 21] on icon "Close" at bounding box center [1247, 23] width 12 height 12
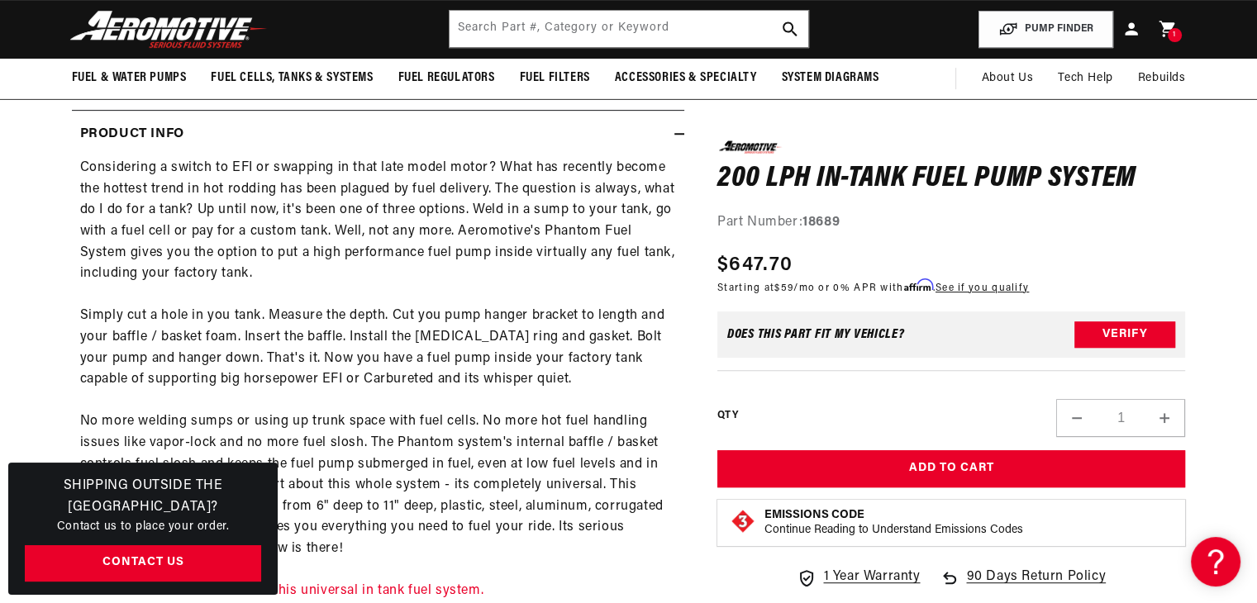
scroll to position [0, 3144]
drag, startPoint x: 807, startPoint y: 222, endPoint x: 849, endPoint y: 224, distance: 42.2
click at [849, 224] on div "Part Number: 18689" at bounding box center [951, 222] width 469 height 21
copy strong "18689"
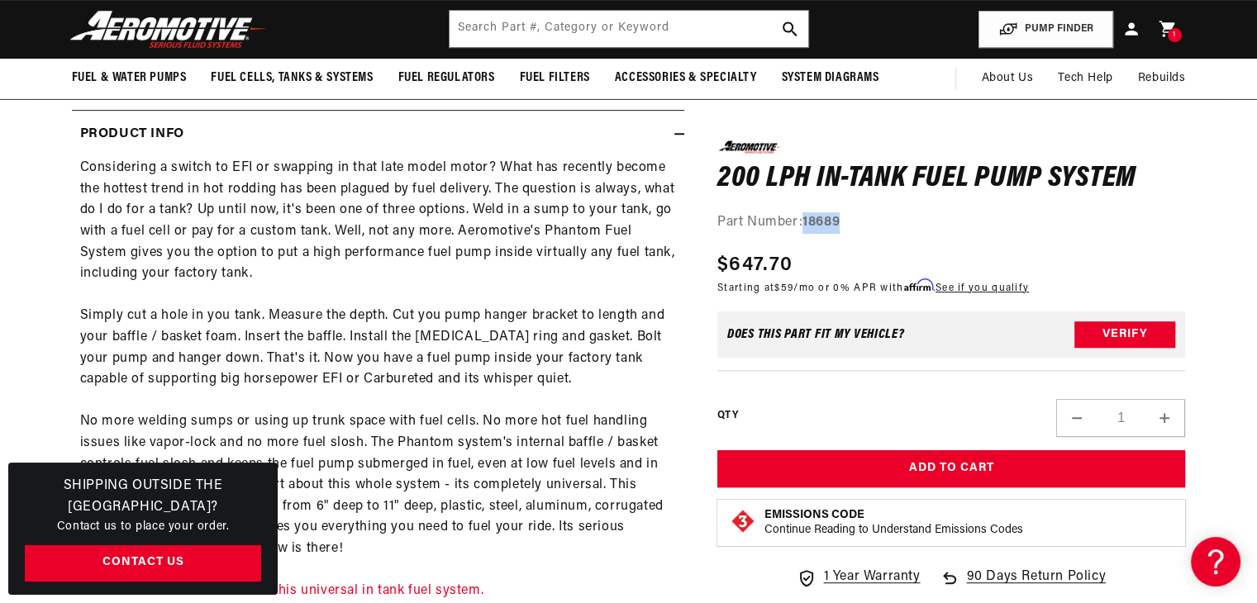
scroll to position [0, 1048]
